Goal: Information Seeking & Learning: Learn about a topic

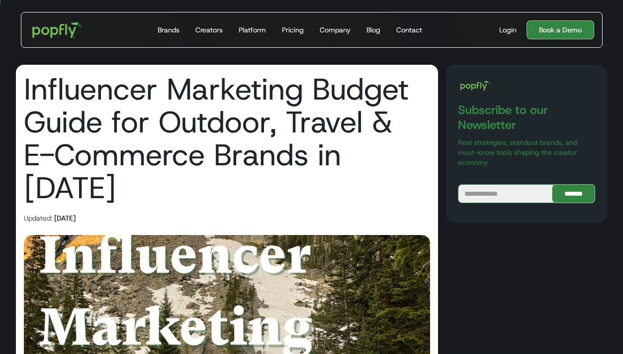
click at [376, 31] on div "Blog" at bounding box center [374, 30] width 14 height 10
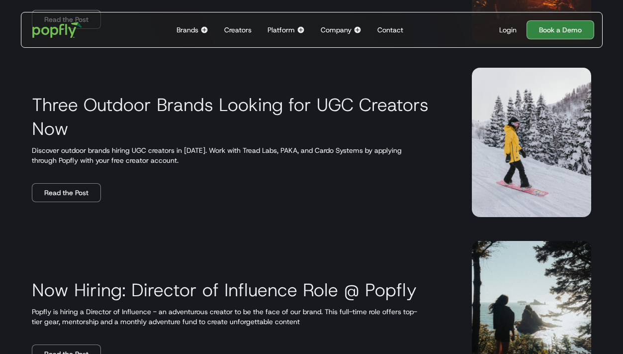
scroll to position [1864, 0]
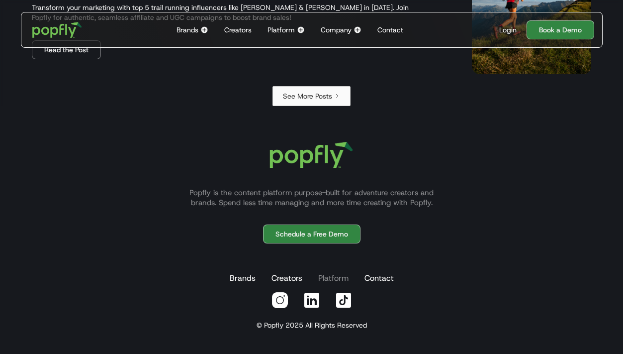
click at [338, 278] on link "Platform" at bounding box center [333, 278] width 34 height 20
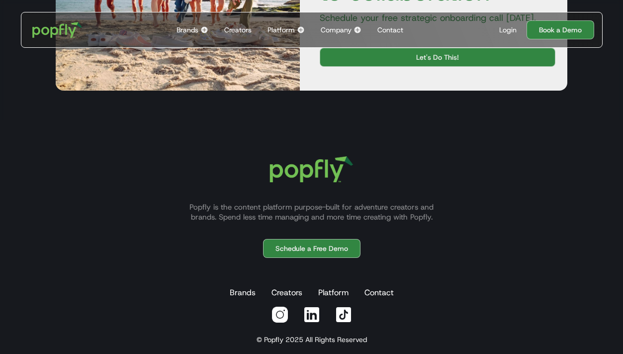
scroll to position [2174, 0]
